Goal: Task Accomplishment & Management: Complete application form

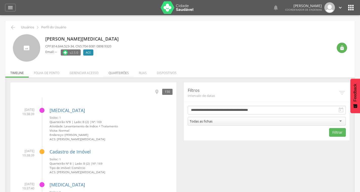
click at [121, 72] on li "Quarteirões" at bounding box center [119, 72] width 30 height 12
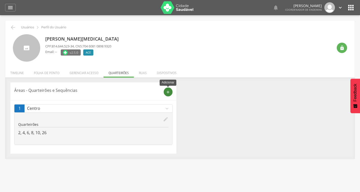
click at [169, 94] on div "add" at bounding box center [168, 91] width 9 height 9
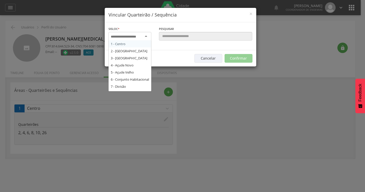
click at [142, 36] on input "select-one" at bounding box center [127, 36] width 32 height 5
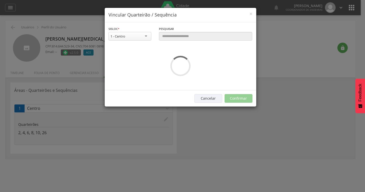
drag, startPoint x: 136, startPoint y: 44, endPoint x: 159, endPoint y: 37, distance: 23.5
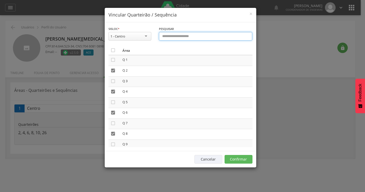
click at [178, 38] on input "text" at bounding box center [205, 36] width 93 height 9
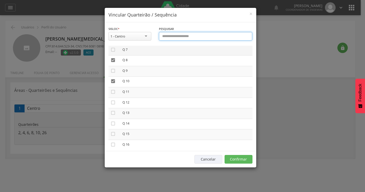
scroll to position [76, 0]
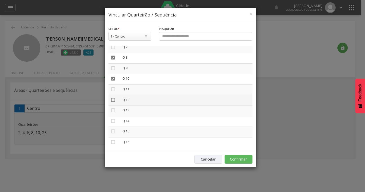
click at [111, 102] on icon "" at bounding box center [112, 99] width 5 height 5
click at [112, 96] on icon "" at bounding box center [112, 95] width 5 height 5
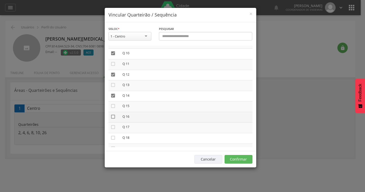
click at [113, 116] on icon "" at bounding box center [112, 116] width 5 height 5
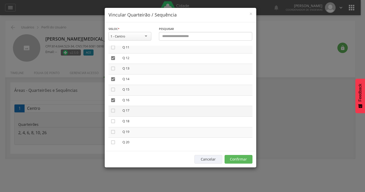
scroll to position [127, 0]
click at [114, 113] on icon "" at bounding box center [112, 112] width 5 height 5
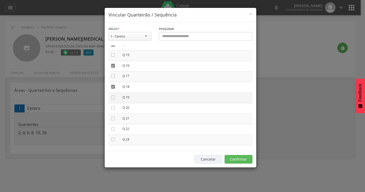
scroll to position [177, 0]
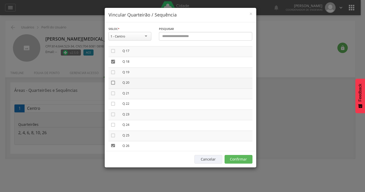
click at [114, 84] on icon "" at bounding box center [112, 82] width 5 height 5
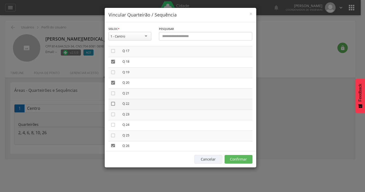
click at [114, 105] on icon "" at bounding box center [112, 103] width 5 height 5
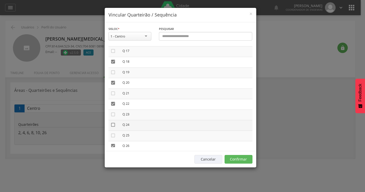
click at [113, 123] on icon "" at bounding box center [112, 124] width 5 height 5
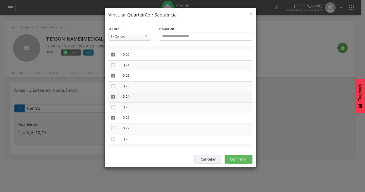
scroll to position [228, 0]
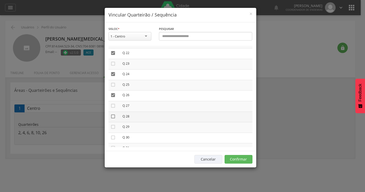
click at [113, 118] on icon "" at bounding box center [112, 116] width 5 height 5
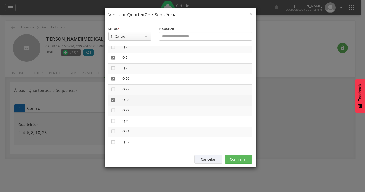
scroll to position [253, 0]
click at [113, 101] on icon "" at bounding box center [112, 101] width 5 height 5
drag, startPoint x: 111, startPoint y: 113, endPoint x: 129, endPoint y: 112, distance: 17.8
click at [111, 113] on icon "" at bounding box center [112, 111] width 5 height 5
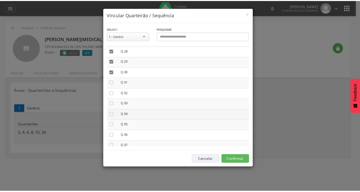
scroll to position [304, 0]
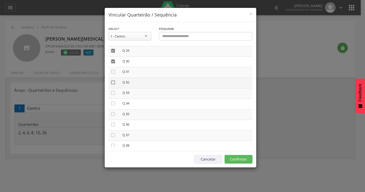
click at [114, 82] on icon "" at bounding box center [112, 82] width 5 height 5
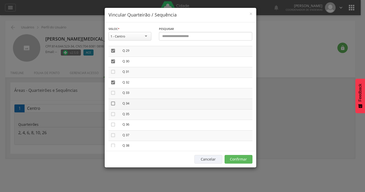
click at [112, 104] on icon "" at bounding box center [112, 103] width 5 height 5
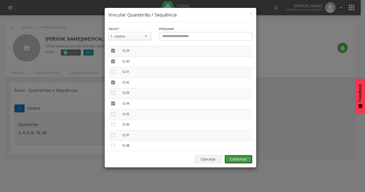
click at [244, 157] on button "Confirmar" at bounding box center [238, 159] width 28 height 9
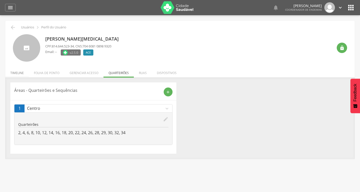
click at [18, 74] on li "Timeline" at bounding box center [17, 72] width 24 height 12
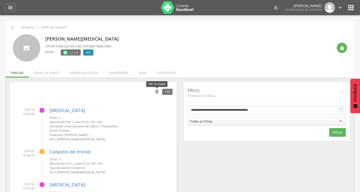
click at [156, 90] on icon "" at bounding box center [157, 92] width 6 height 6
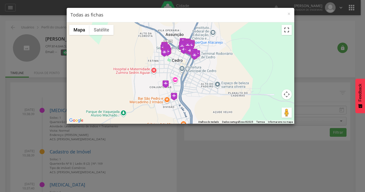
click at [286, 29] on button "Ativar a visualização em tela cheia" at bounding box center [286, 30] width 10 height 10
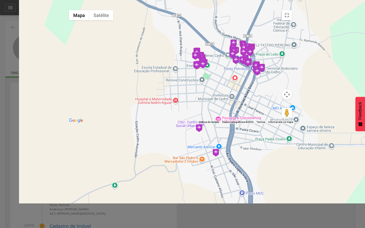
drag, startPoint x: 229, startPoint y: 89, endPoint x: 256, endPoint y: 89, distance: 27.1
click at [256, 89] on div at bounding box center [180, 66] width 228 height 116
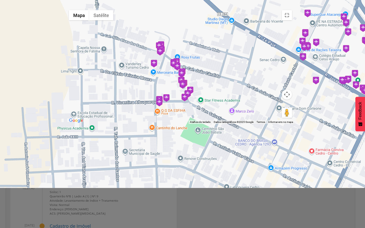
drag, startPoint x: 274, startPoint y: 123, endPoint x: 209, endPoint y: 122, distance: 64.6
click at [223, 124] on div at bounding box center [180, 66] width 228 height 116
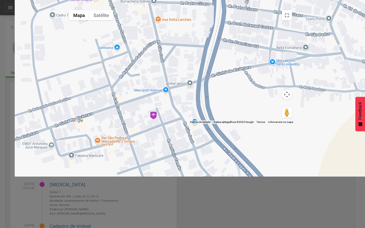
drag, startPoint x: 179, startPoint y: 182, endPoint x: 254, endPoint y: 129, distance: 91.8
click at [248, 124] on div at bounding box center [180, 66] width 228 height 116
click at [253, 124] on div at bounding box center [180, 66] width 228 height 116
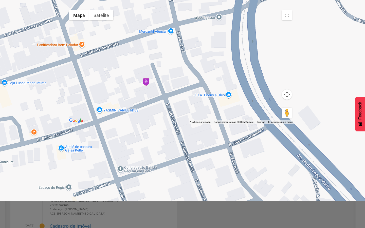
click at [292, 10] on button "Ativar a visualização em tela cheia" at bounding box center [287, 15] width 10 height 10
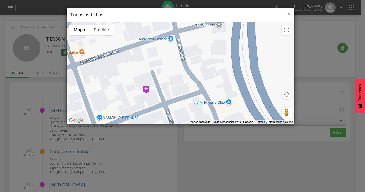
click at [288, 14] on span "×" at bounding box center [288, 13] width 3 height 7
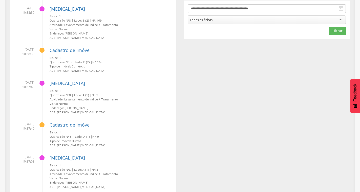
scroll to position [0, 0]
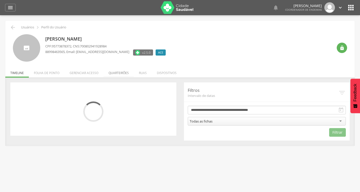
click at [118, 74] on li "Quarteirões" at bounding box center [119, 72] width 30 height 12
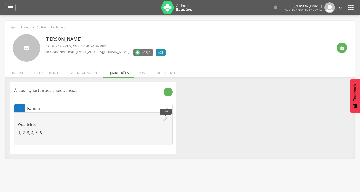
click at [164, 118] on icon "edit" at bounding box center [166, 119] width 6 height 6
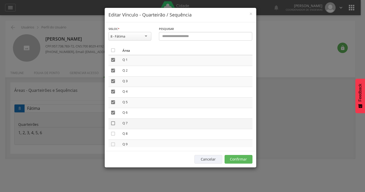
click at [111, 124] on icon "" at bounding box center [112, 123] width 5 height 5
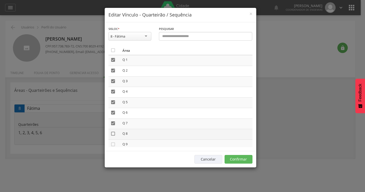
click at [111, 134] on icon "" at bounding box center [112, 133] width 5 height 5
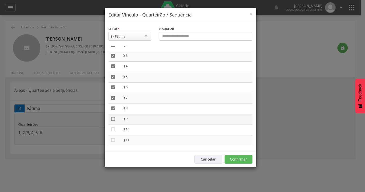
click at [112, 119] on icon "" at bounding box center [112, 118] width 5 height 5
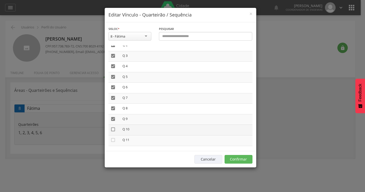
click at [113, 130] on icon "" at bounding box center [112, 129] width 5 height 5
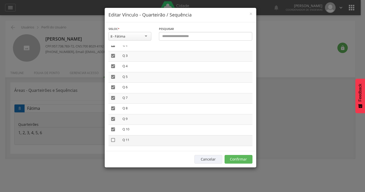
click at [113, 139] on icon "" at bounding box center [112, 139] width 5 height 5
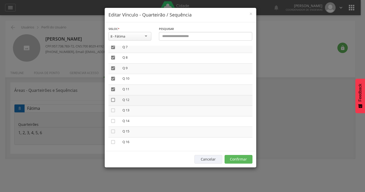
click at [114, 102] on icon "" at bounding box center [112, 99] width 5 height 5
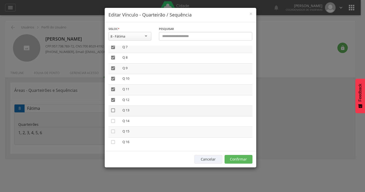
click at [112, 110] on icon "" at bounding box center [112, 110] width 5 height 5
click at [113, 121] on icon "" at bounding box center [112, 120] width 5 height 5
click at [112, 129] on icon "" at bounding box center [112, 131] width 5 height 5
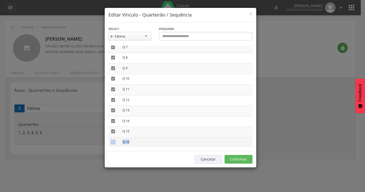
drag, startPoint x: 113, startPoint y: 143, endPoint x: 115, endPoint y: 139, distance: 4.6
click at [113, 143] on tbody " Q 1  Q 2  Q 3  Q 4  Q 5  Q 6  Q 7  Q 8  Q 9  Q 10  Q 11  Q 12  Q …" at bounding box center [180, 173] width 144 height 389
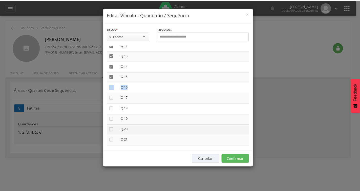
scroll to position [133, 0]
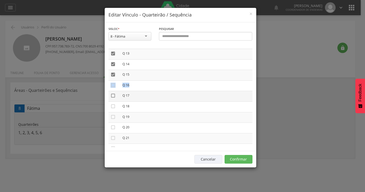
click at [112, 95] on icon "" at bounding box center [112, 95] width 5 height 5
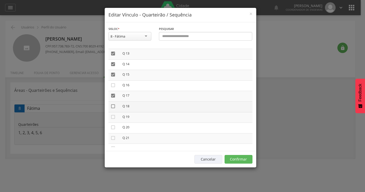
click at [112, 104] on icon "" at bounding box center [112, 106] width 5 height 5
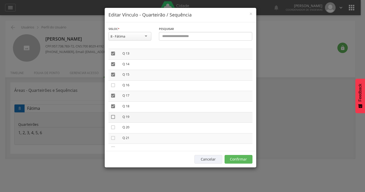
click at [114, 117] on icon "" at bounding box center [112, 116] width 5 height 5
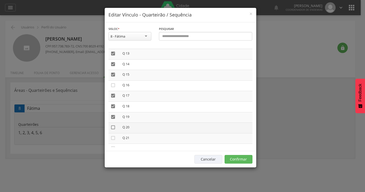
click at [113, 128] on icon "" at bounding box center [112, 127] width 5 height 5
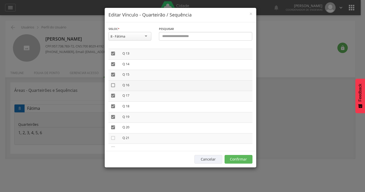
click at [113, 83] on icon "" at bounding box center [112, 85] width 5 height 5
click at [236, 158] on button "Confirmar" at bounding box center [238, 159] width 28 height 9
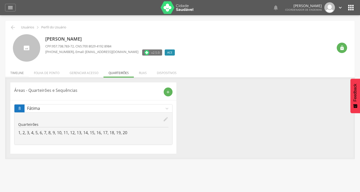
click at [13, 69] on li "Timeline" at bounding box center [17, 72] width 24 height 12
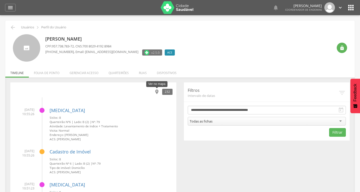
click at [158, 89] on icon "" at bounding box center [157, 92] width 6 height 6
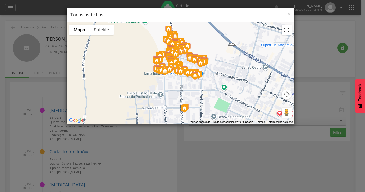
drag, startPoint x: 286, startPoint y: 31, endPoint x: 286, endPoint y: 57, distance: 26.1
click at [286, 31] on button "Ativar a visualização em tela cheia" at bounding box center [286, 30] width 10 height 10
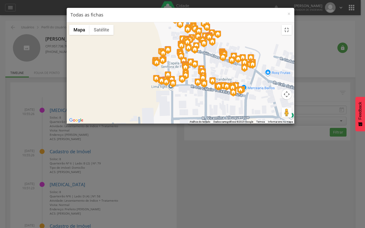
drag, startPoint x: 233, startPoint y: 100, endPoint x: 308, endPoint y: 100, distance: 75.5
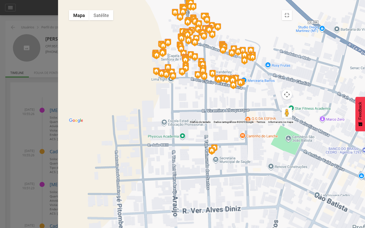
click at [294, 100] on div at bounding box center [180, 66] width 228 height 116
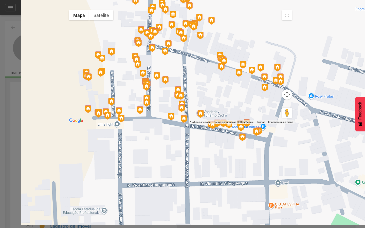
drag, startPoint x: 274, startPoint y: 83, endPoint x: 345, endPoint y: 96, distance: 71.6
click at [294, 96] on div at bounding box center [180, 66] width 228 height 116
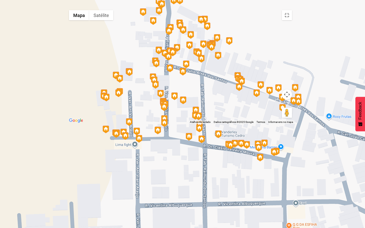
click at [294, 94] on div at bounding box center [180, 66] width 228 height 116
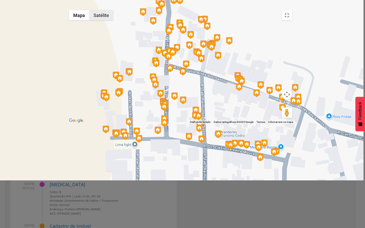
click at [89, 10] on button "Satélite" at bounding box center [101, 15] width 24 height 10
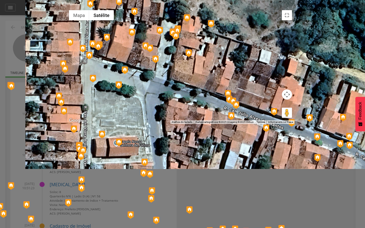
drag, startPoint x: 174, startPoint y: 115, endPoint x: 217, endPoint y: 88, distance: 50.6
click at [217, 88] on div at bounding box center [180, 66] width 228 height 116
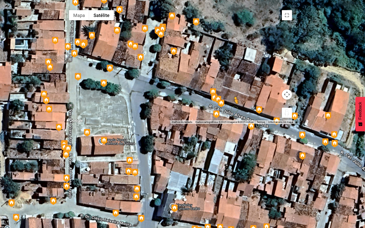
drag, startPoint x: 356, startPoint y: 218, endPoint x: 236, endPoint y: 157, distance: 134.1
click at [236, 124] on div "Pressione as teclas Alt + Enter para ativar o recurso de arrastar com o teclado…" at bounding box center [180, 66] width 228 height 116
drag, startPoint x: 319, startPoint y: 181, endPoint x: 261, endPoint y: 167, distance: 59.8
click at [261, 124] on div "Pressione as teclas Alt + Enter para ativar o recurso de arrastar com o teclado…" at bounding box center [180, 66] width 228 height 116
drag, startPoint x: 359, startPoint y: 218, endPoint x: 144, endPoint y: 133, distance: 231.2
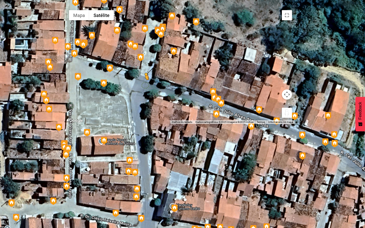
click at [144, 124] on div "Pressione as teclas Alt + Enter para ativar o recurso de arrastar com o teclado…" at bounding box center [180, 66] width 228 height 116
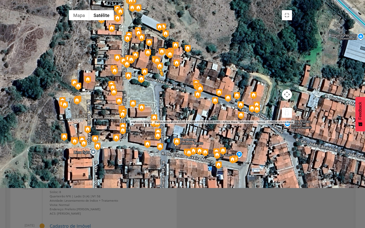
drag, startPoint x: 276, startPoint y: 174, endPoint x: 159, endPoint y: 129, distance: 126.1
click at [159, 124] on div "Pressione as teclas Alt + Enter para ativar o recurso de arrastar com o teclado…" at bounding box center [180, 66] width 228 height 116
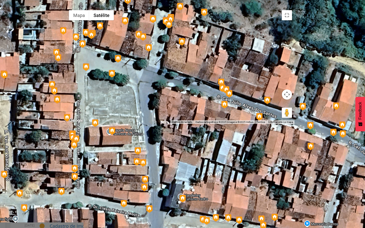
click at [285, 115] on img at bounding box center [284, 112] width 6 height 8
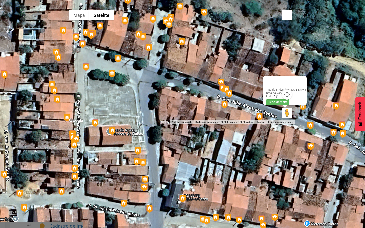
click at [285, 115] on img at bounding box center [284, 112] width 6 height 8
click at [229, 97] on img at bounding box center [229, 94] width 6 height 8
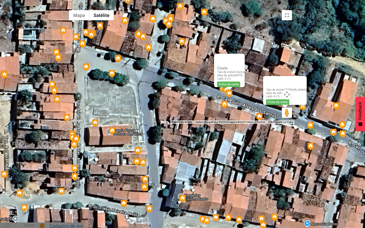
click at [223, 92] on img at bounding box center [222, 88] width 6 height 8
click at [224, 87] on link "Ficha da visita" at bounding box center [228, 85] width 23 height 6
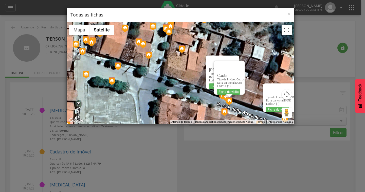
click at [287, 31] on button "Ativar a visualização em tela cheia" at bounding box center [286, 30] width 10 height 10
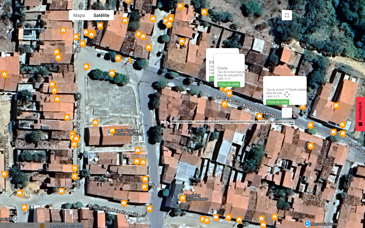
drag, startPoint x: 359, startPoint y: 220, endPoint x: 123, endPoint y: 111, distance: 259.7
click at [123, 111] on div "Pressione as teclas Alt + Enter para ativar o recurso de arrastar com o teclado…" at bounding box center [180, 66] width 228 height 116
click at [69, 10] on button "Mapa" at bounding box center [79, 15] width 20 height 10
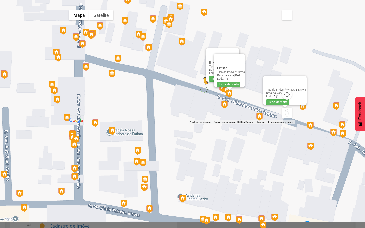
drag, startPoint x: 357, startPoint y: 218, endPoint x: 201, endPoint y: 135, distance: 176.4
click at [202, 124] on div "Pressione as teclas Alt + Enter para ativar o recurso de arrastar com o teclado…" at bounding box center [180, 66] width 228 height 116
drag, startPoint x: 356, startPoint y: 218, endPoint x: 82, endPoint y: 56, distance: 318.1
click at [82, 56] on div "Pressione as teclas Alt + Enter para ativar o recurso de arrastar com o teclado…" at bounding box center [180, 66] width 228 height 116
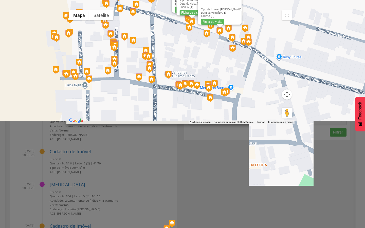
drag, startPoint x: 247, startPoint y: 200, endPoint x: 202, endPoint y: 97, distance: 112.4
click at [202, 98] on div "Não há dados disponíveis. Tipo de Imóvel: [PERSON_NAME] Data da visita: [DATE] …" at bounding box center [180, 66] width 228 height 116
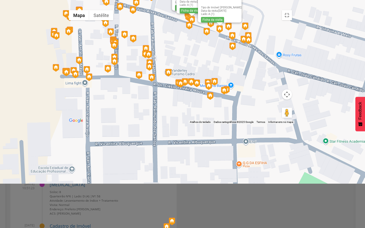
drag, startPoint x: 358, startPoint y: 214, endPoint x: 236, endPoint y: 148, distance: 138.6
click at [236, 124] on div "Para iniciar o trajeto, pressione as teclas de seta. Não há dados disponíveis. …" at bounding box center [180, 66] width 228 height 116
drag, startPoint x: 356, startPoint y: 219, endPoint x: 295, endPoint y: 122, distance: 115.5
click at [294, 120] on div "Pressione as teclas Alt + Enter para ativar o recurso de arrastar com o teclado…" at bounding box center [180, 66] width 228 height 116
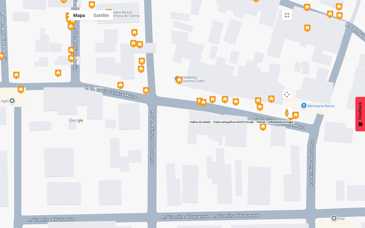
click at [292, 10] on button "Ativar a visualização em tela cheia" at bounding box center [287, 15] width 10 height 10
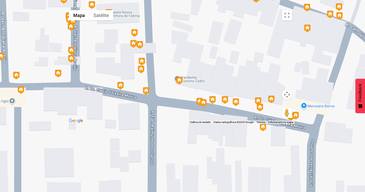
click at [289, 12] on span "×" at bounding box center [288, 13] width 3 height 7
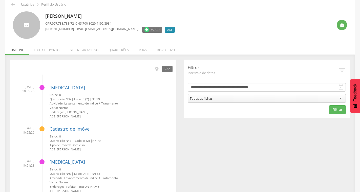
scroll to position [0, 0]
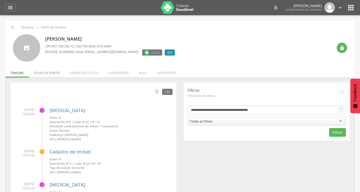
click at [47, 75] on li "Folha de ponto" at bounding box center [47, 72] width 36 height 12
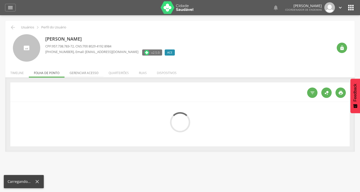
click at [89, 74] on li "Gerenciar acesso" at bounding box center [84, 72] width 39 height 12
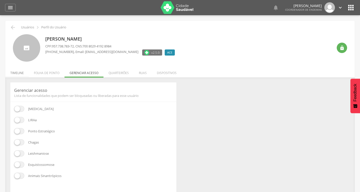
click at [22, 75] on li "Timeline" at bounding box center [17, 72] width 24 height 12
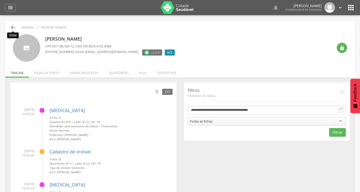
click at [13, 26] on icon "" at bounding box center [13, 27] width 6 height 6
